Goal: Task Accomplishment & Management: Use online tool/utility

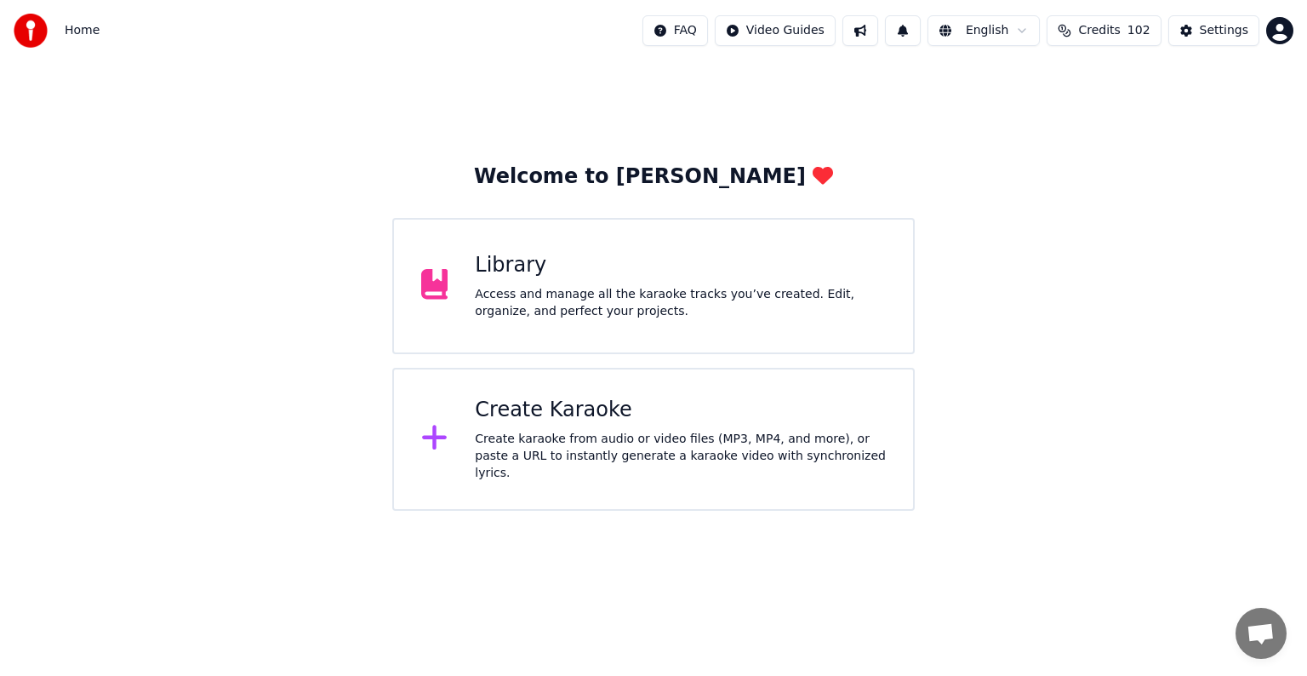
click at [597, 289] on div "Access and manage all the karaoke tracks you’ve created. Edit, organize, and pe…" at bounding box center [680, 303] width 411 height 34
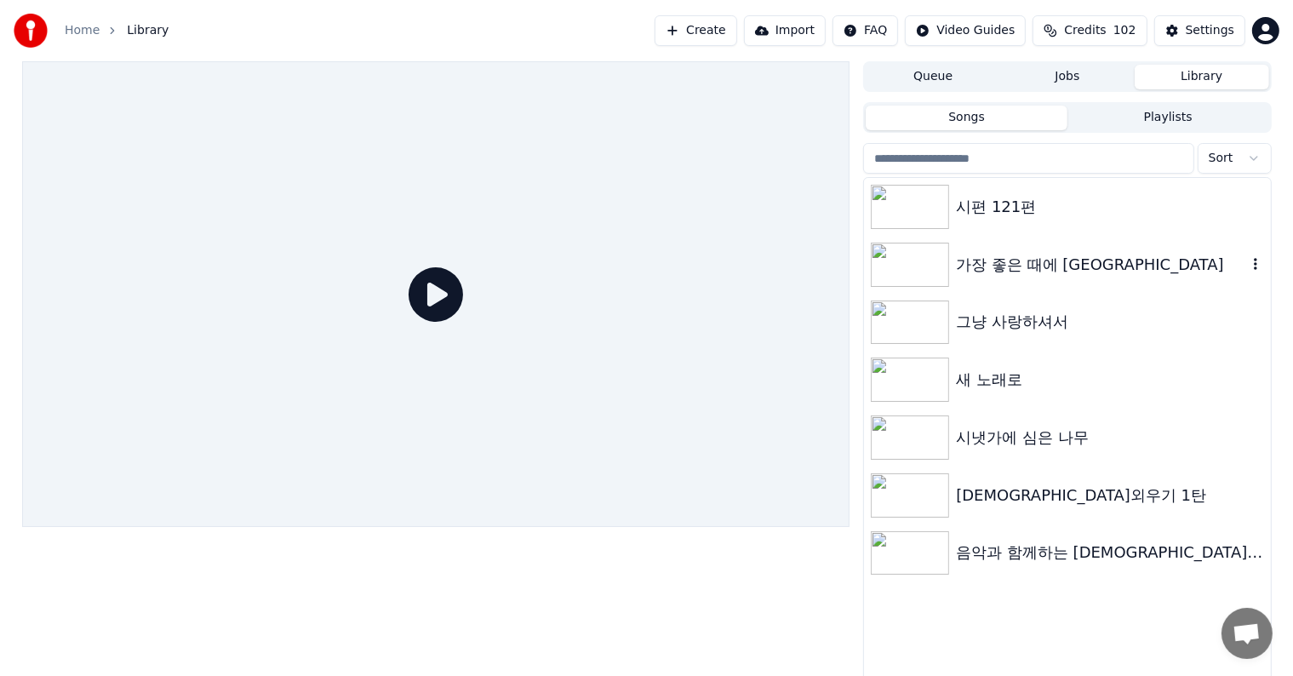
click at [1061, 264] on div "가장 좋은 때에 [GEOGRAPHIC_DATA]" at bounding box center [1101, 265] width 290 height 24
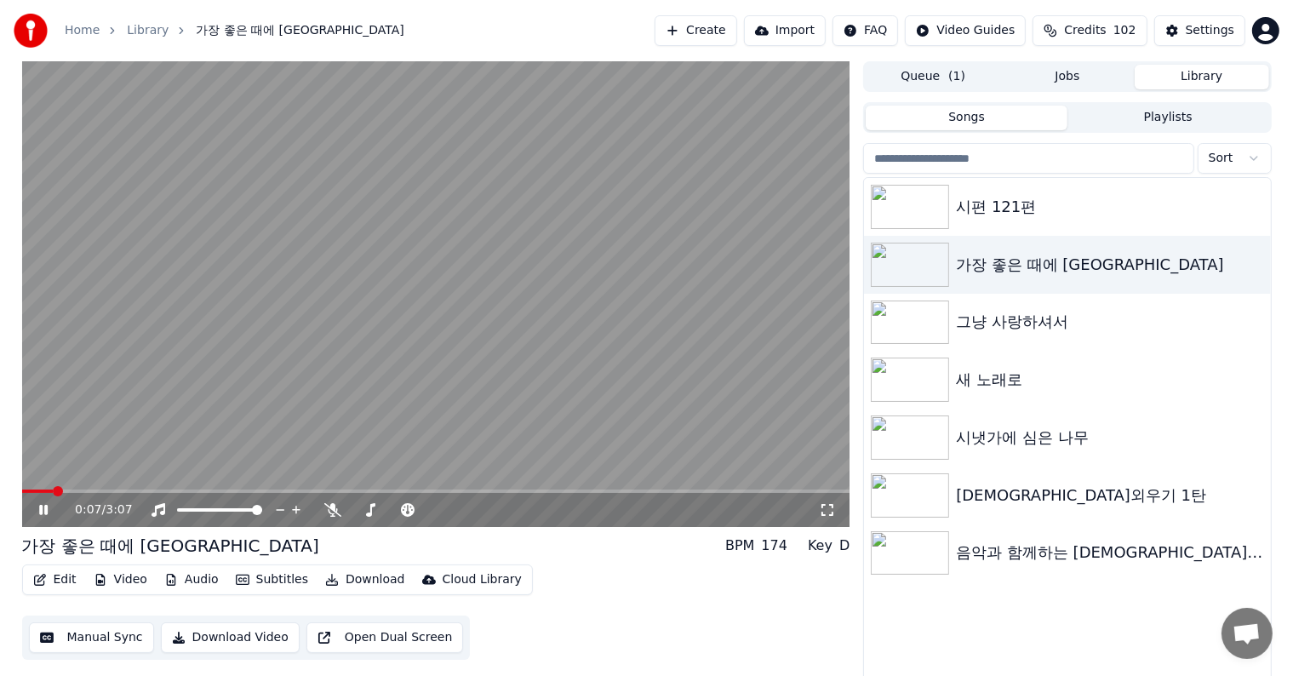
click at [54, 576] on button "Edit" at bounding box center [54, 580] width 57 height 24
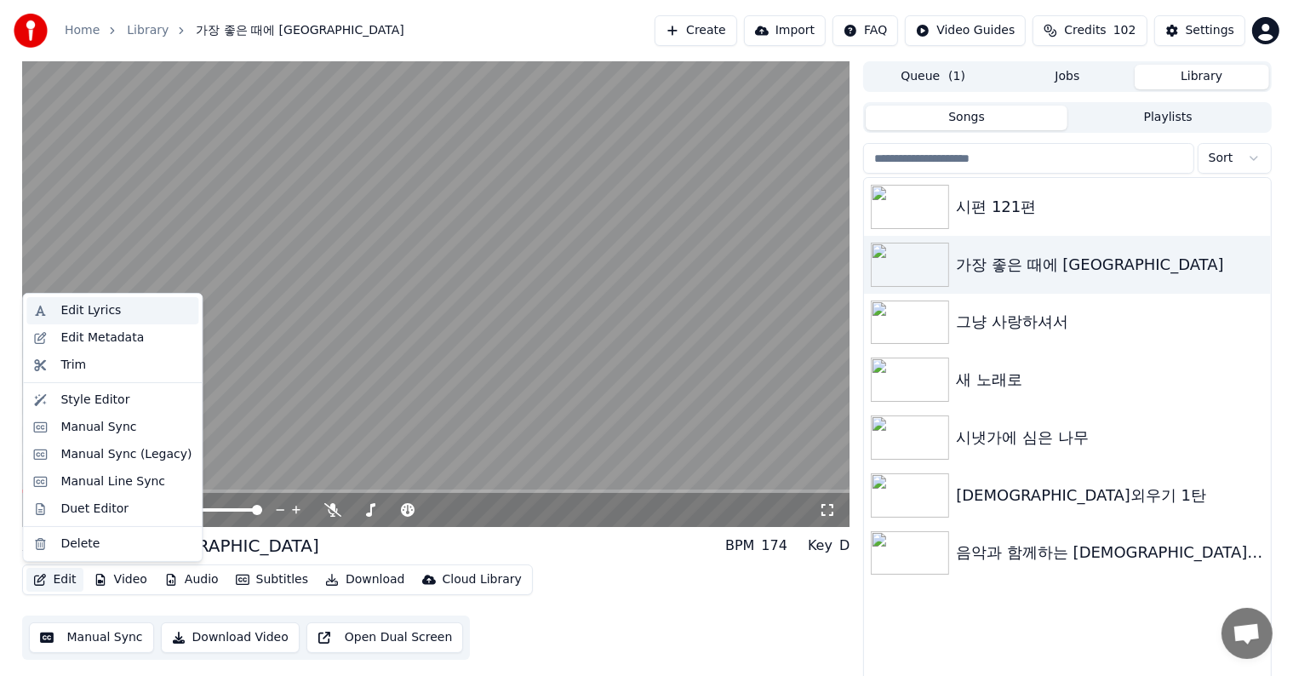
click at [88, 312] on div "Edit Lyrics" at bounding box center [90, 310] width 60 height 17
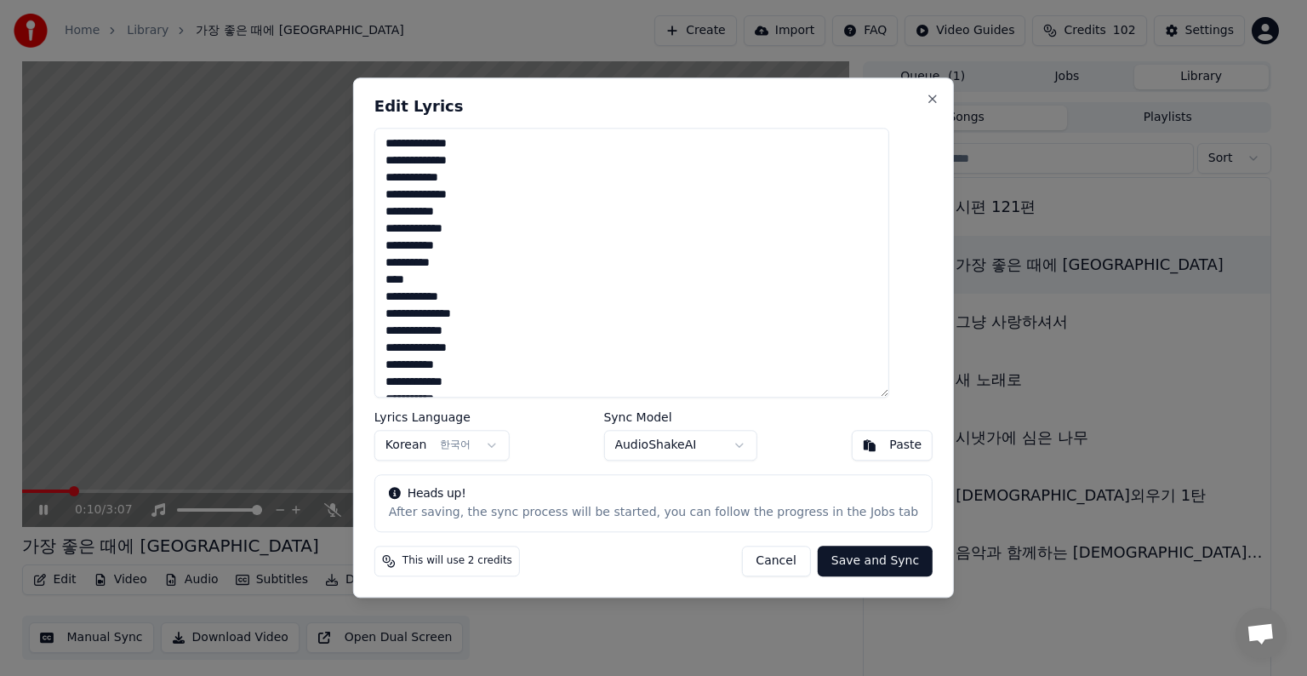
click at [453, 238] on textarea "**********" at bounding box center [631, 263] width 515 height 270
click at [926, 102] on button "Close" at bounding box center [933, 99] width 14 height 14
